Goal: Information Seeking & Learning: Find specific fact

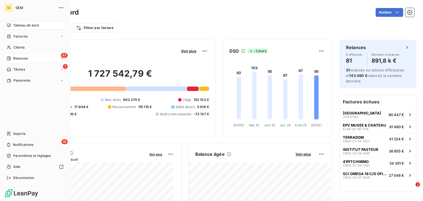
click at [12, 60] on div "Relances" at bounding box center [17, 58] width 21 height 5
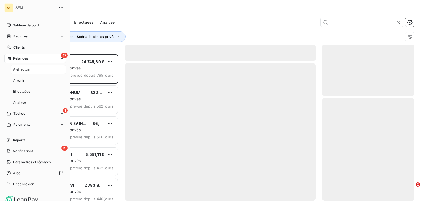
scroll to position [143, 88]
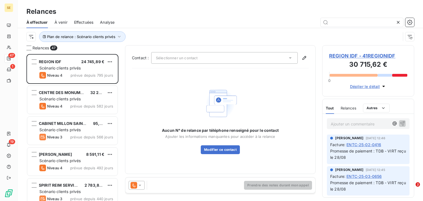
click at [84, 22] on span "Effectuées" at bounding box center [84, 23] width 20 height 6
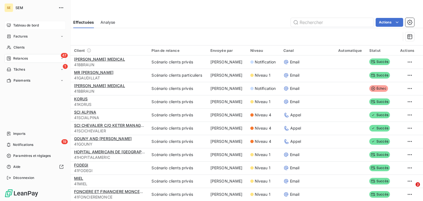
click at [28, 25] on span "Tableau de bord" at bounding box center [26, 25] width 26 height 5
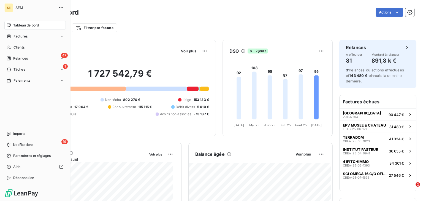
click at [16, 49] on span "Clients" at bounding box center [18, 47] width 11 height 5
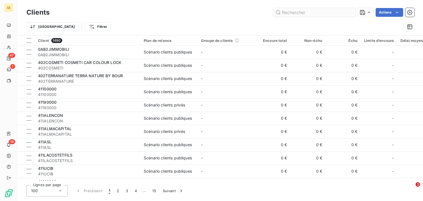
click at [285, 12] on input "text" at bounding box center [314, 12] width 83 height 9
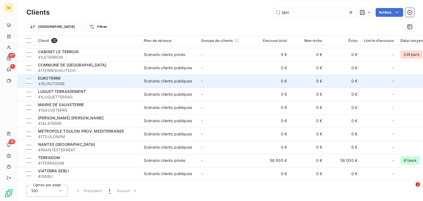
scroll to position [26, 0]
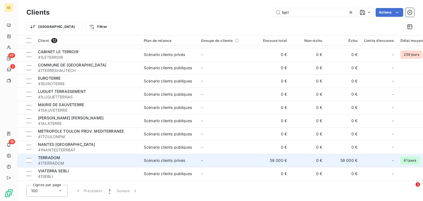
type input "terr"
click at [80, 155] on div "TERRADOM" at bounding box center [87, 158] width 99 height 6
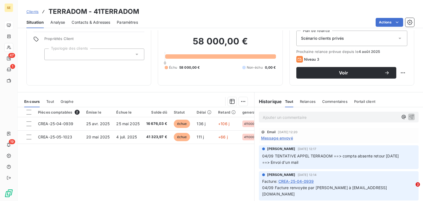
scroll to position [48, 0]
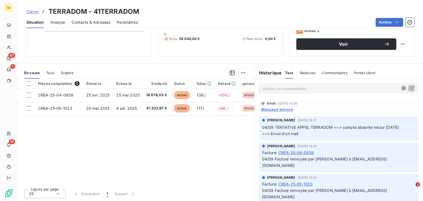
click at [308, 89] on p "Ajouter un commentaire ﻿" at bounding box center [330, 88] width 135 height 7
click at [401, 89] on icon "button" at bounding box center [404, 88] width 6 height 6
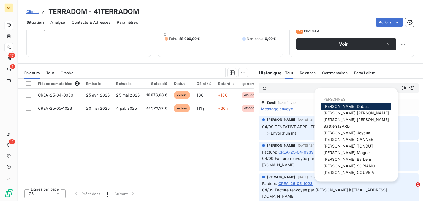
click at [343, 106] on span "[PERSON_NAME]" at bounding box center [345, 106] width 45 height 5
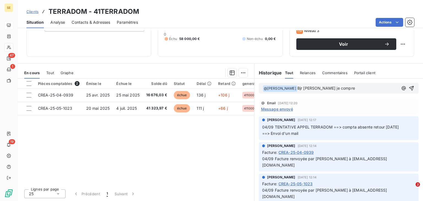
click at [327, 88] on span "Bjr [PERSON_NAME] je compre" at bounding box center [326, 88] width 58 height 5
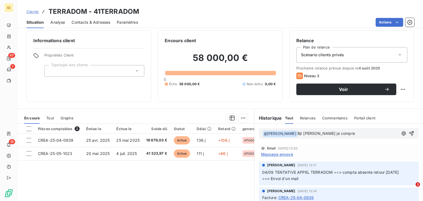
scroll to position [0, 0]
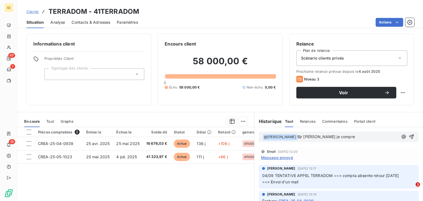
click at [151, 32] on div "Informations client Propriétés Client Typologie des clients Encours client 58 0…" at bounding box center [220, 115] width 405 height 170
drag, startPoint x: 77, startPoint y: 42, endPoint x: 29, endPoint y: 45, distance: 47.5
click at [29, 45] on div "Informations client Propriétés Client Typologie des clients" at bounding box center [88, 70] width 125 height 72
click at [150, 34] on div "Informations client Propriétés Client Typologie des clients Encours client 58 0…" at bounding box center [220, 70] width 405 height 72
